Goal: Task Accomplishment & Management: Manage account settings

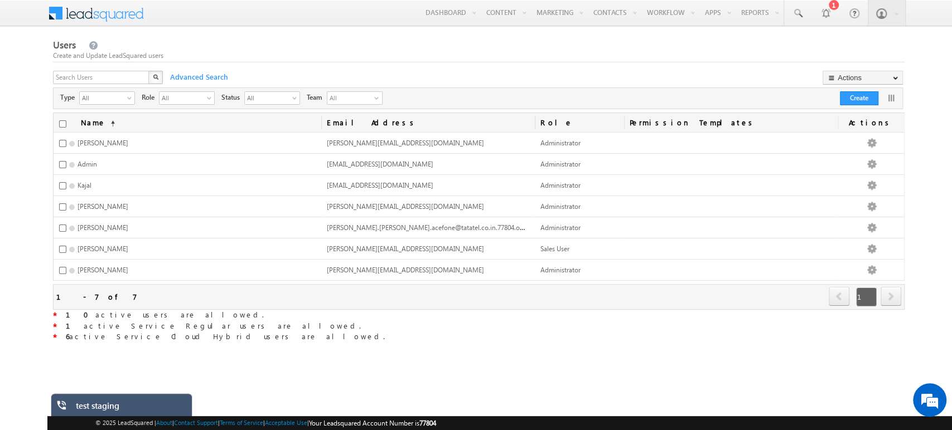
click at [541, 382] on div "Settings Profile Users and Permissions Security Leads Opportunities Mobile App …" at bounding box center [475, 213] width 856 height 352
